Goal: Answer question/provide support: Share knowledge or assist other users

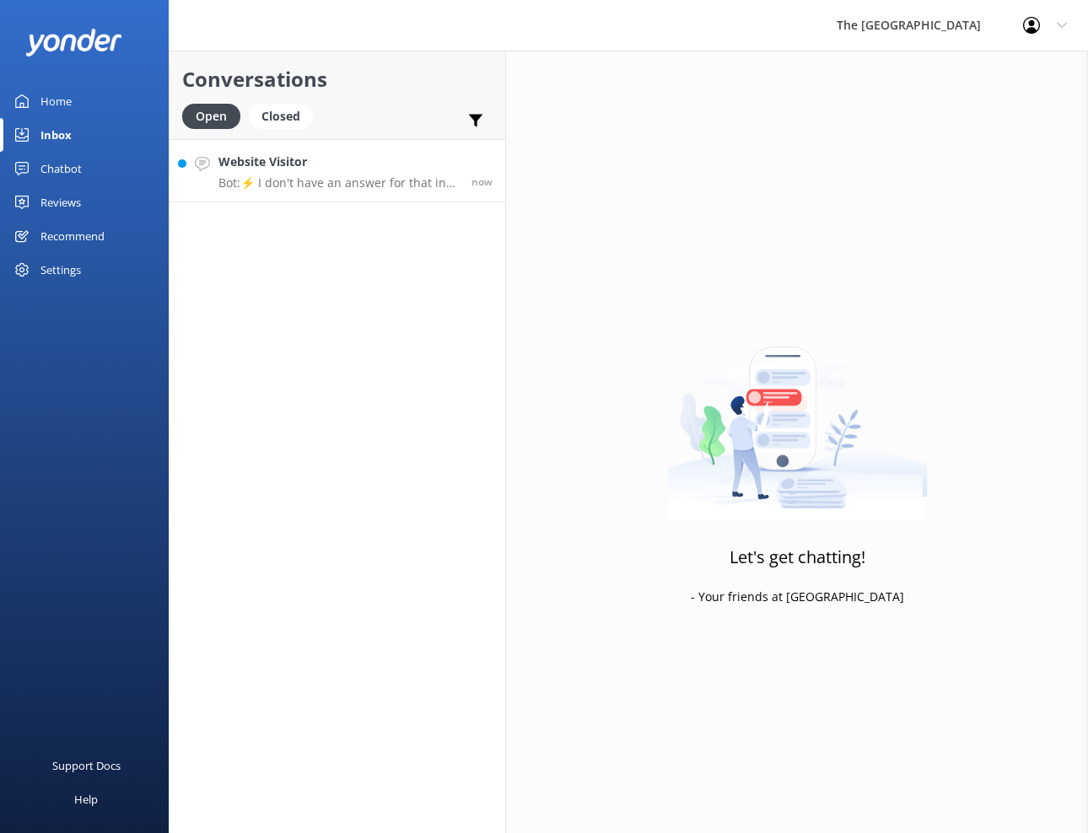
click at [304, 180] on p "Bot: ⚡ I don't have an answer for that in my knowledge base. Please try and rep…" at bounding box center [338, 182] width 240 height 15
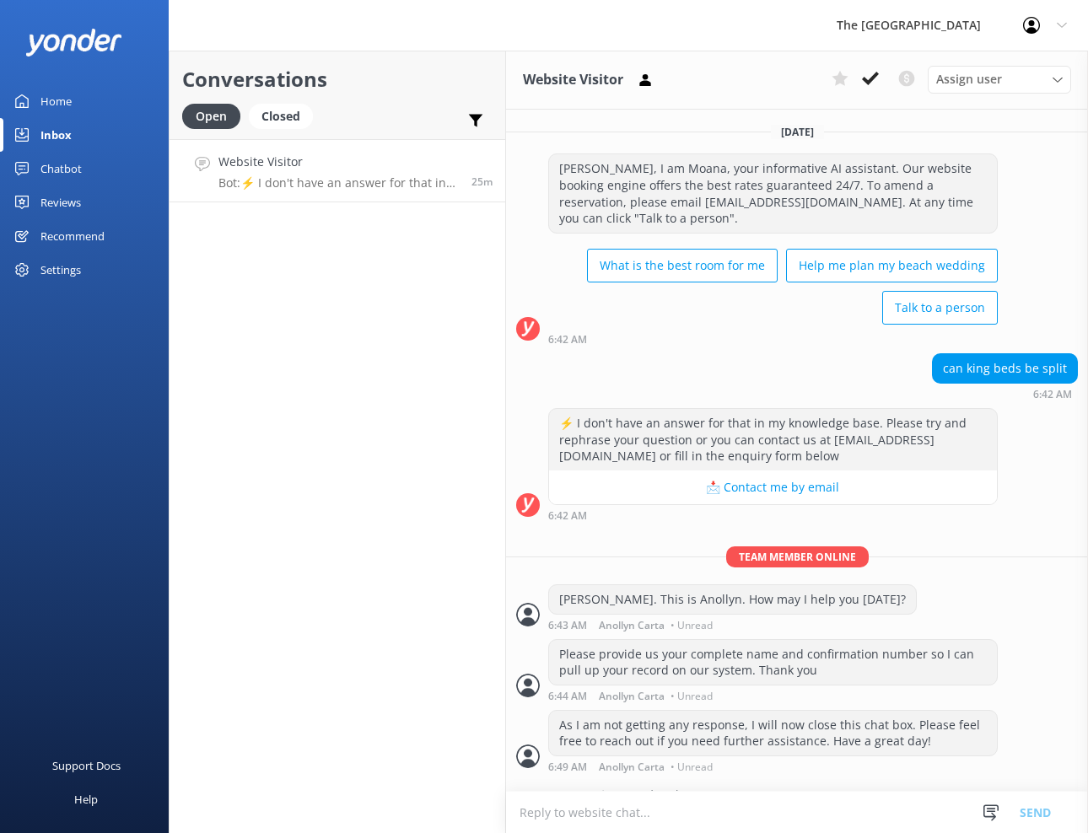
scroll to position [26, 0]
